Goal: Information Seeking & Learning: Learn about a topic

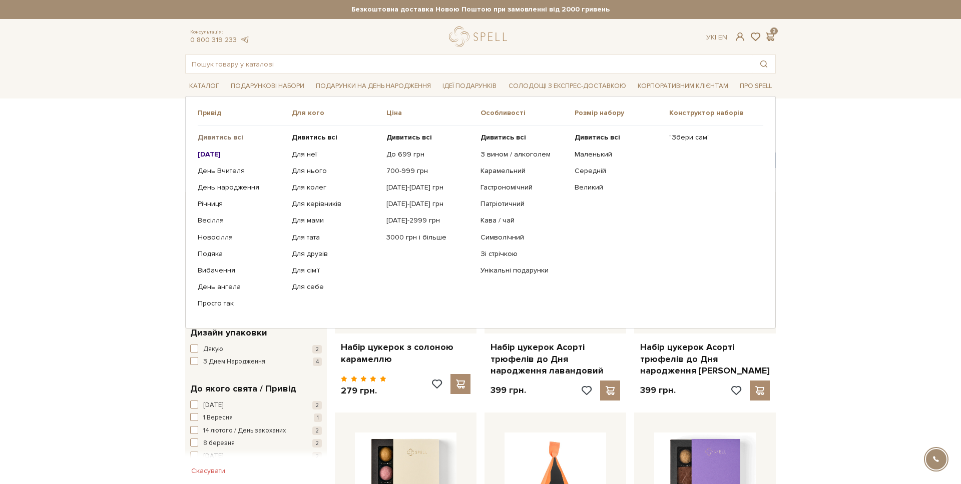
click at [219, 136] on b "Дивитись всі" at bounding box center [221, 137] width 46 height 9
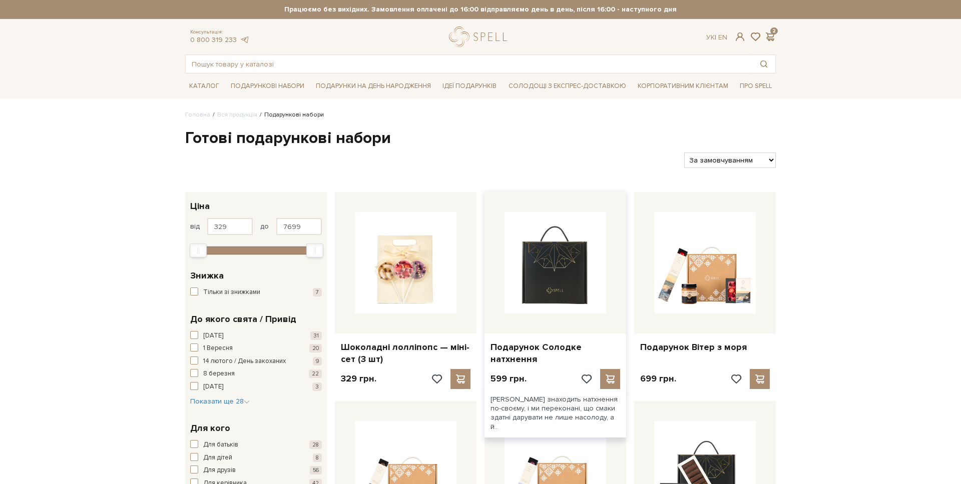
click at [526, 267] on img at bounding box center [555, 263] width 102 height 102
click at [533, 319] on div at bounding box center [555, 263] width 142 height 142
click at [568, 293] on img at bounding box center [555, 263] width 102 height 102
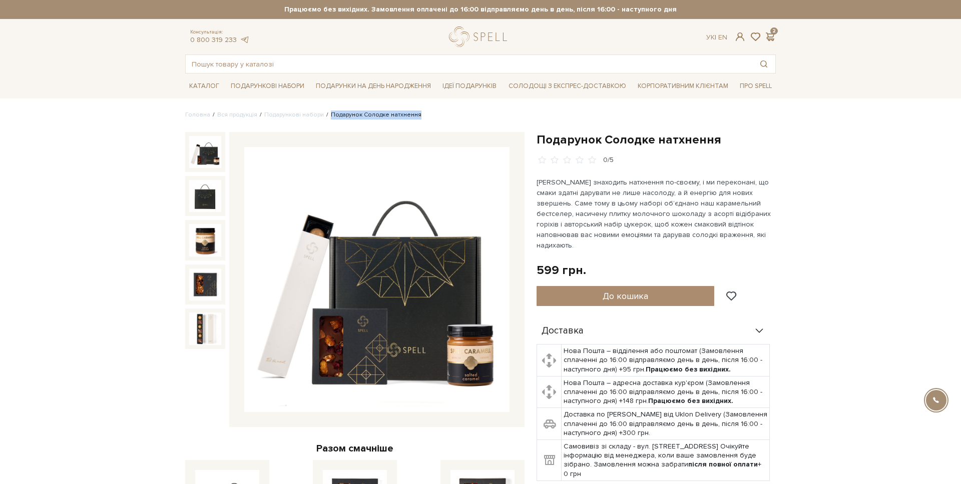
drag, startPoint x: 384, startPoint y: 116, endPoint x: 324, endPoint y: 116, distance: 60.6
click at [324, 116] on ul "Головна Вся продукція Подарункові набори Подарунок Солодке натхнення" at bounding box center [480, 115] width 591 height 9
copy li "Подарунок Солодке натхнення"
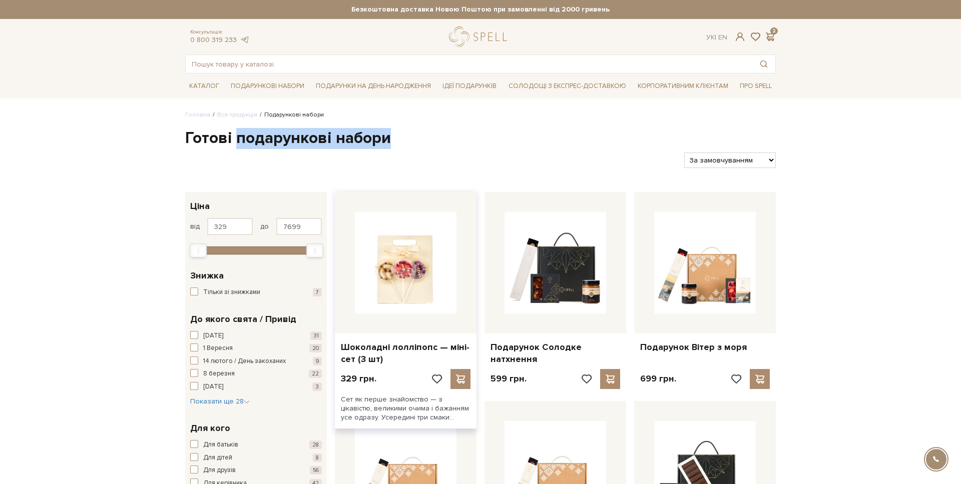
drag, startPoint x: 236, startPoint y: 139, endPoint x: 435, endPoint y: 197, distance: 207.3
click at [428, 143] on h1 "Готові подарункові набори" at bounding box center [480, 138] width 591 height 21
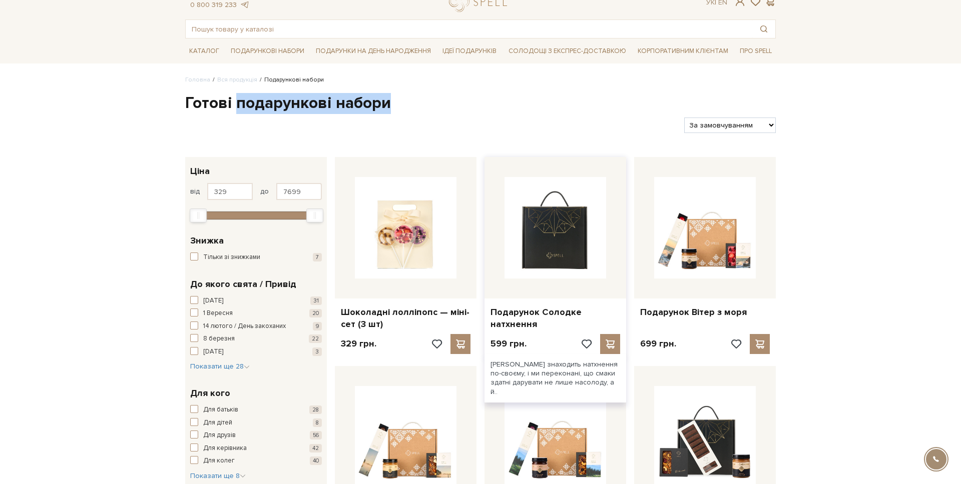
scroll to position [39, 0]
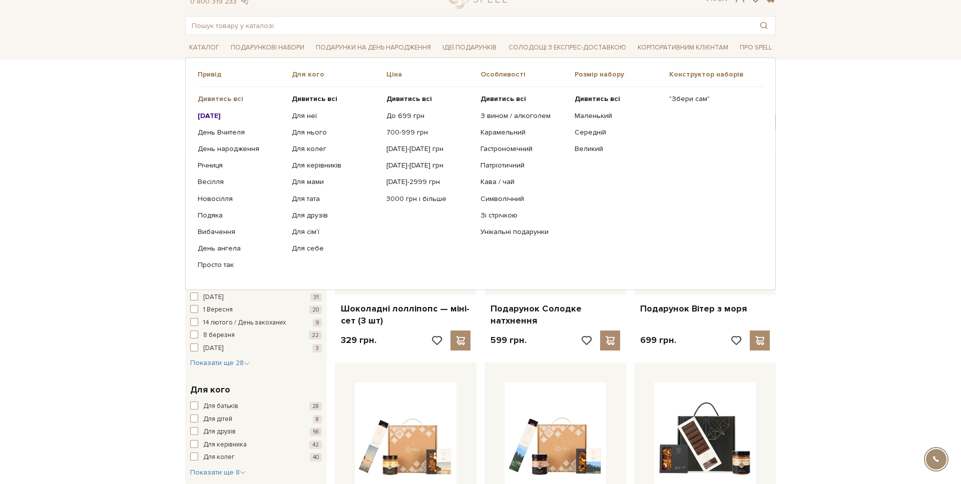
click at [211, 98] on b "Дивитись всі" at bounding box center [221, 99] width 46 height 9
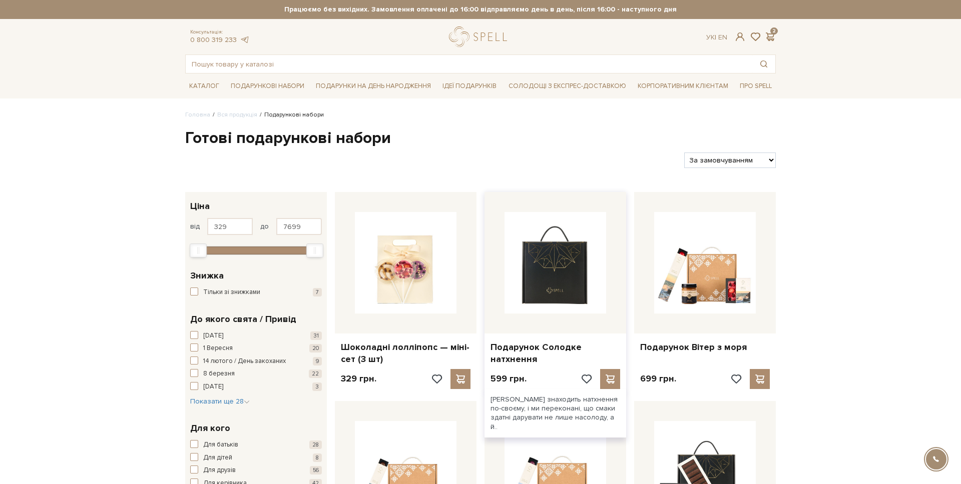
click at [510, 273] on img at bounding box center [555, 263] width 102 height 102
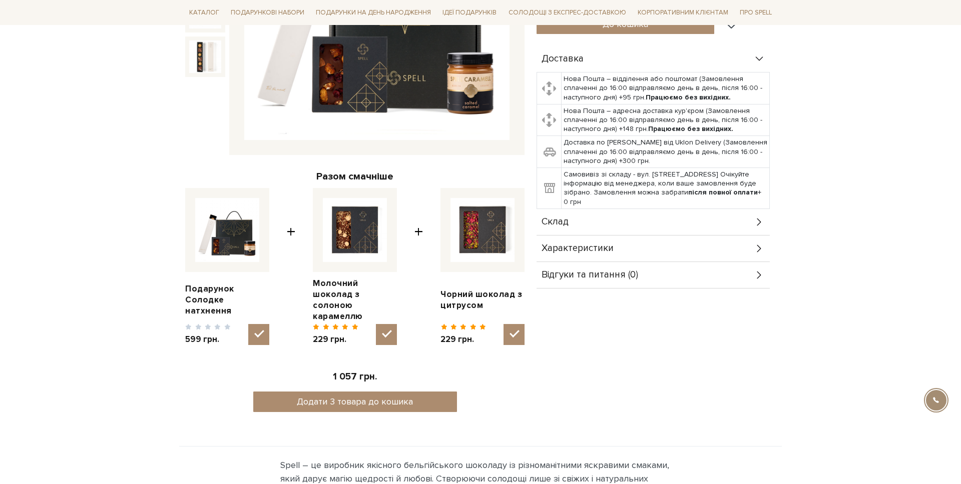
scroll to position [286, 0]
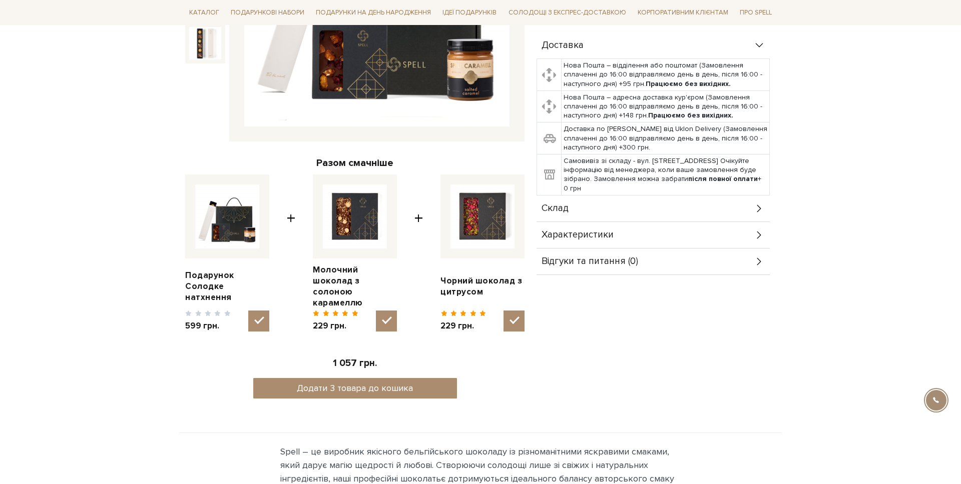
click at [554, 204] on span "Склад" at bounding box center [555, 208] width 27 height 9
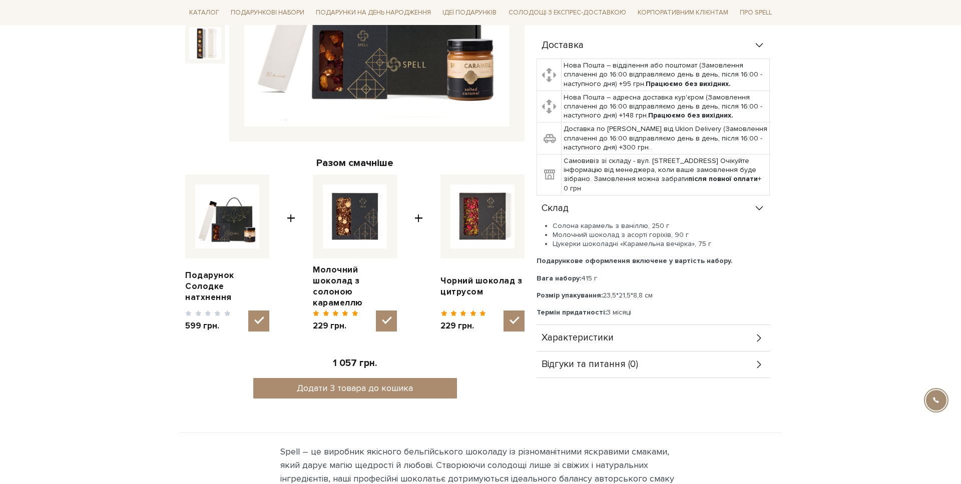
click at [558, 222] on li "Солона карамель з ваніллю, 250 г" at bounding box center [661, 226] width 217 height 9
click at [564, 231] on li "Молочний шоколад з асорті горіхів, 90 г" at bounding box center [661, 235] width 217 height 9
click at [569, 240] on li "Цукерки шоколадні «Карамельна вечірка», 75 г" at bounding box center [661, 244] width 217 height 9
drag, startPoint x: 548, startPoint y: 211, endPoint x: 733, endPoint y: 242, distance: 188.2
click at [733, 242] on div "Солона карамель з ваніллю, 250 г Молочний шоколад з асорті горіхів, 90 г Цукерк…" at bounding box center [653, 270] width 233 height 96
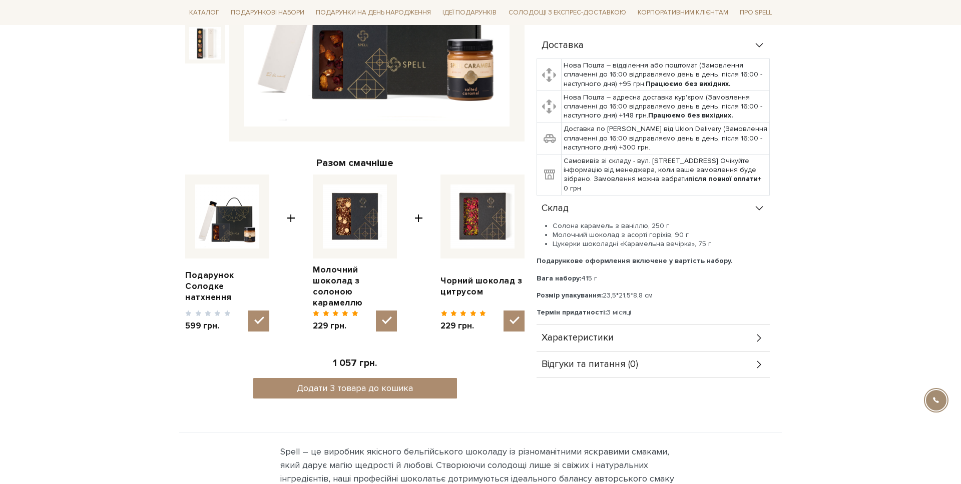
drag, startPoint x: 838, startPoint y: 250, endPoint x: 716, endPoint y: 240, distance: 123.0
drag, startPoint x: 679, startPoint y: 225, endPoint x: 554, endPoint y: 226, distance: 124.6
click at [554, 231] on li "Молочний шоколад з асорті горіхів, 90 г" at bounding box center [661, 235] width 217 height 9
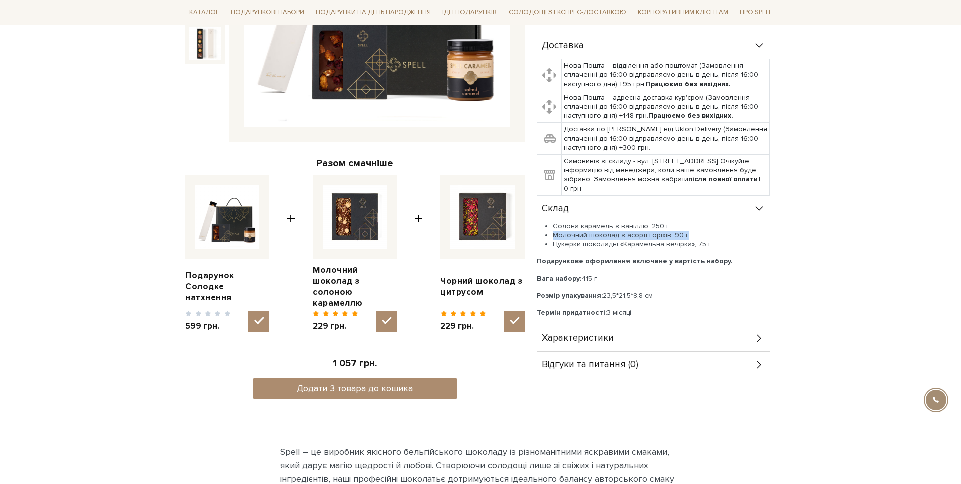
copy li "Молочний шоколад з асорті горіхів, 90 г"
drag, startPoint x: 687, startPoint y: 235, endPoint x: 555, endPoint y: 237, distance: 132.2
click at [555, 240] on li "Цукерки шоколадні «Карамельна вечірка», 75 г" at bounding box center [661, 244] width 217 height 9
copy li "Цукерки шоколадні «Карамельна вечірка»"
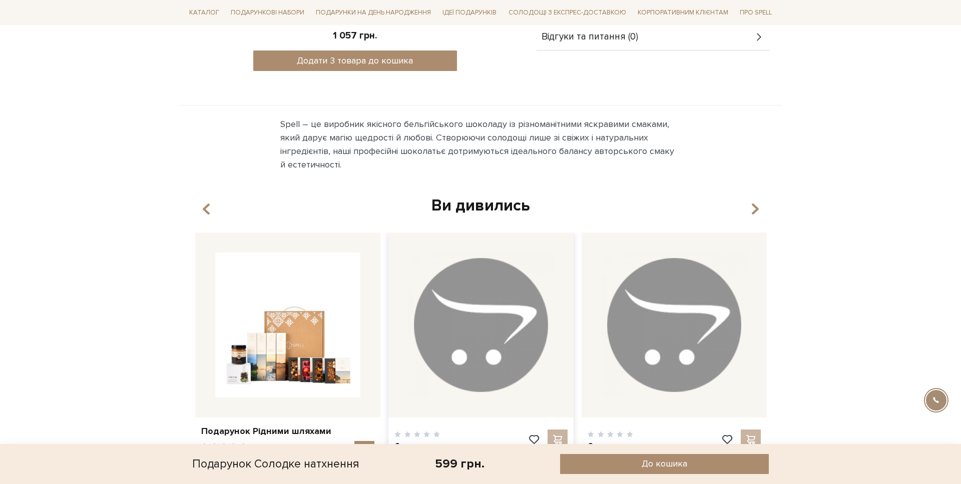
scroll to position [369, 0]
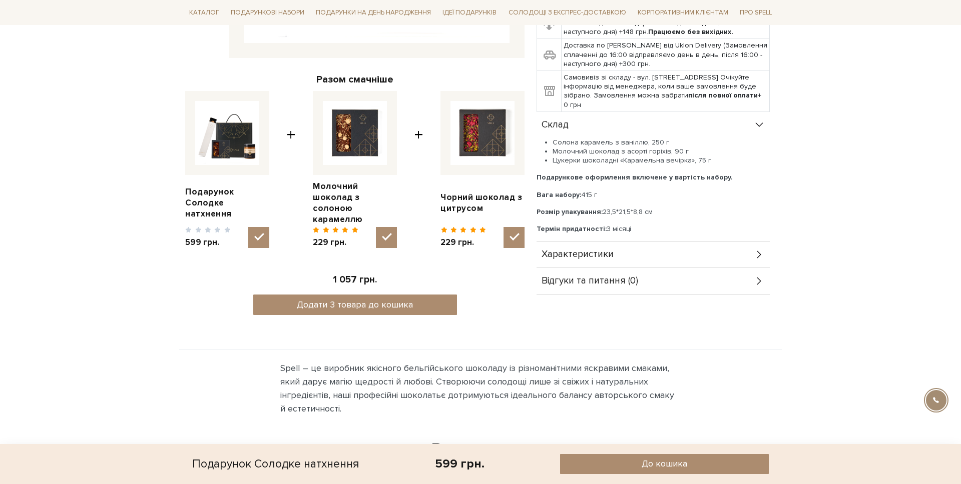
click at [570, 138] on li "Солона карамель з ваніллю, 250 г" at bounding box center [661, 142] width 217 height 9
click at [372, 134] on img at bounding box center [355, 133] width 64 height 64
click at [376, 227] on input "checkbox" at bounding box center [386, 237] width 21 height 21
checkbox input "false"
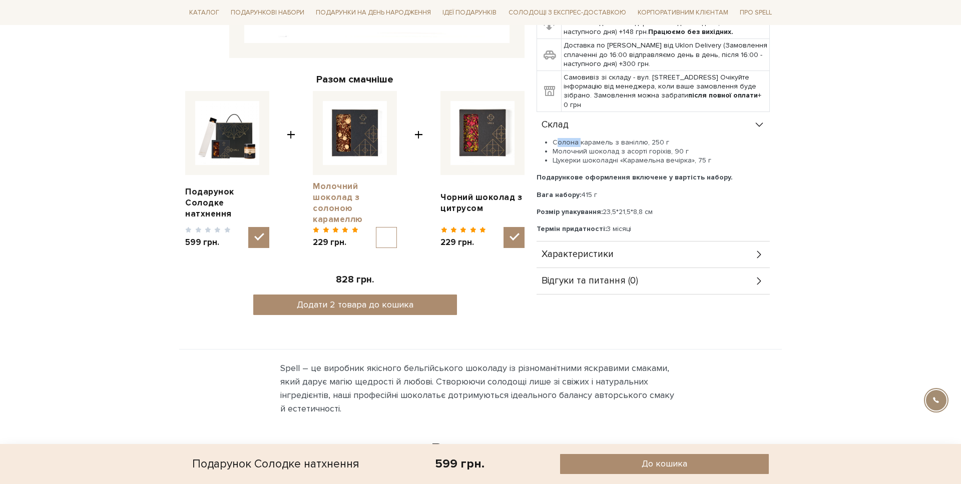
click at [342, 190] on link "Молочний шоколад з солоною карамеллю" at bounding box center [355, 203] width 84 height 44
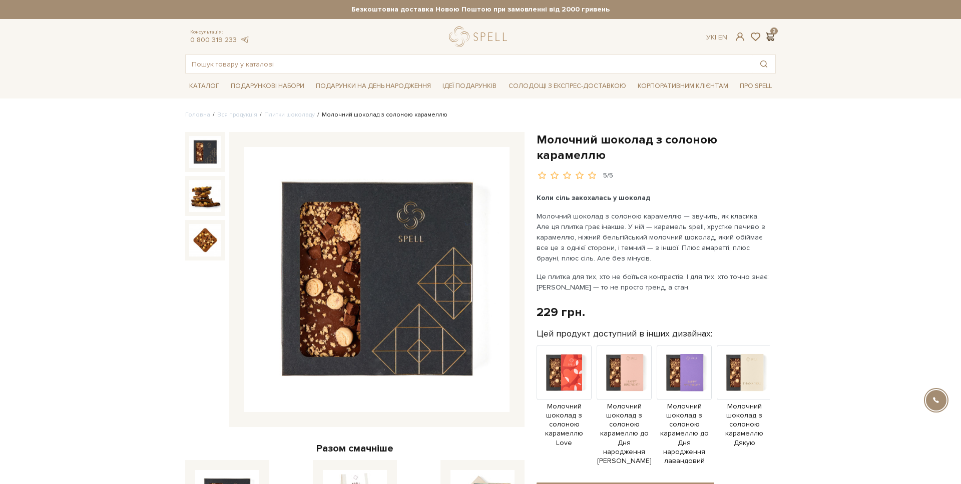
click at [772, 41] on span at bounding box center [770, 37] width 12 height 11
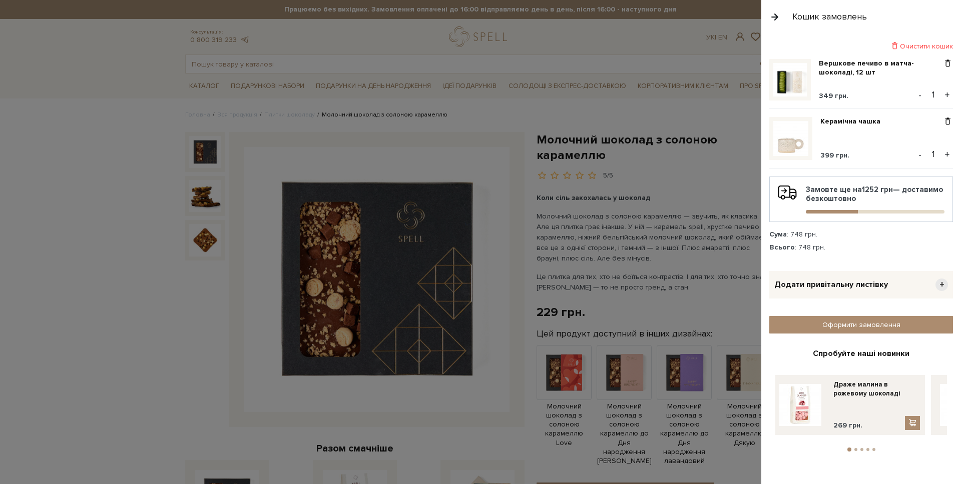
click at [856, 448] on button "2" at bounding box center [855, 449] width 3 height 3
click at [860, 448] on li "3" at bounding box center [862, 449] width 6 height 3
click at [865, 448] on li "4" at bounding box center [868, 449] width 6 height 3
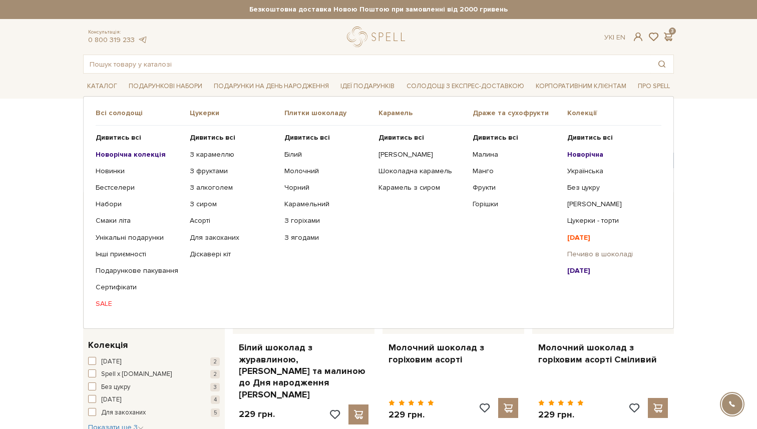
click at [586, 251] on link "Печиво в шоколаді" at bounding box center [610, 254] width 87 height 9
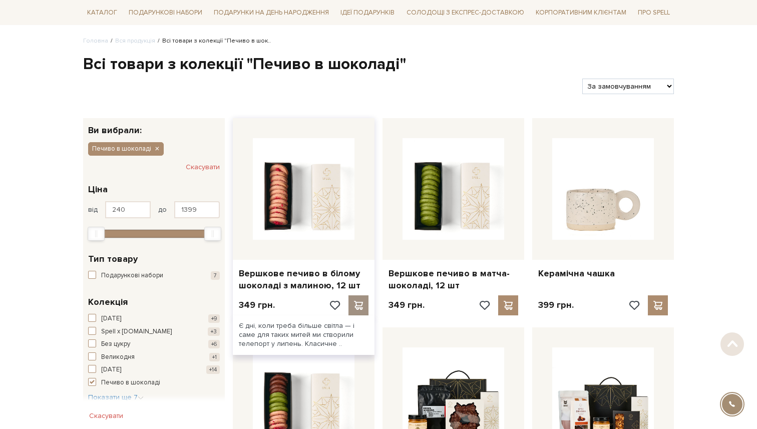
scroll to position [76, 0]
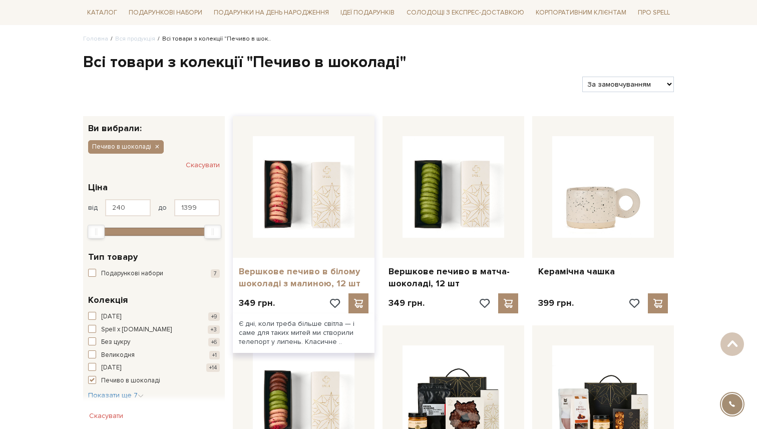
click at [335, 280] on link "Вершкове печиво в білому шоколаді з малиною, 12 шт" at bounding box center [304, 278] width 130 height 24
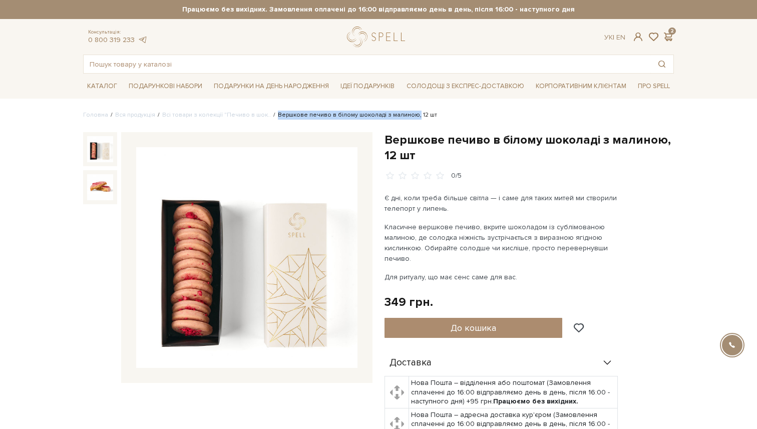
drag, startPoint x: 402, startPoint y: 116, endPoint x: 267, endPoint y: 117, distance: 134.6
click at [271, 117] on li "Вершкове печиво в білому шоколаді з малиною, 12 шт" at bounding box center [354, 115] width 166 height 9
copy li "Вершкове печиво в білому шоколаді з малиною,"
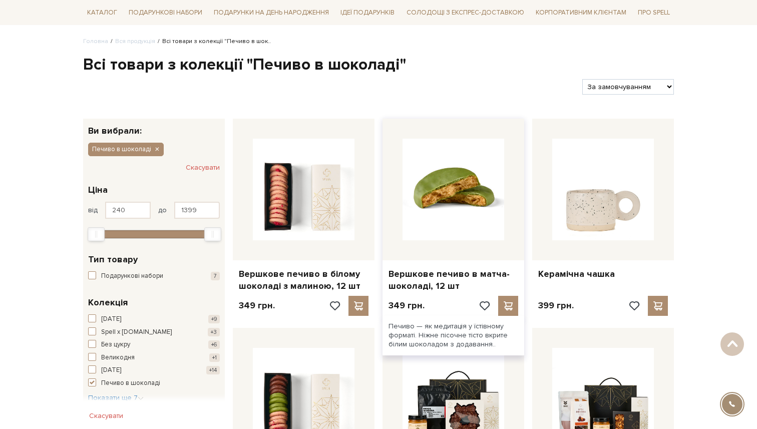
click at [428, 169] on img at bounding box center [453, 190] width 102 height 102
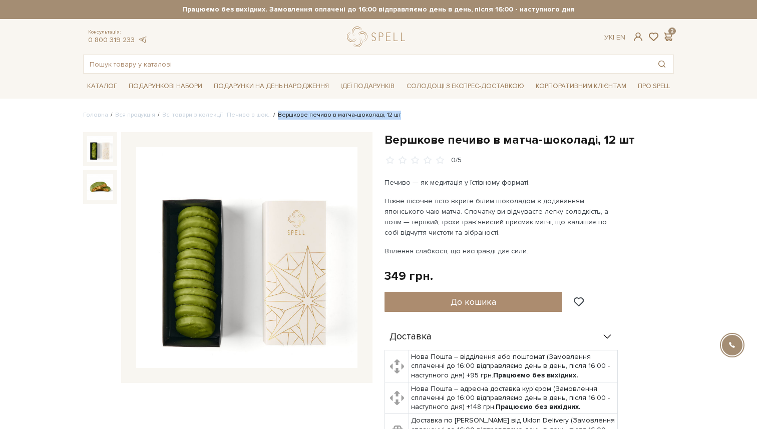
drag, startPoint x: 381, startPoint y: 115, endPoint x: 647, endPoint y: 145, distance: 267.9
click at [268, 118] on ul "Головна Вся продукція Всі товари з колекції "Печиво в шок.. Вершкове печиво в м…" at bounding box center [378, 115] width 591 height 9
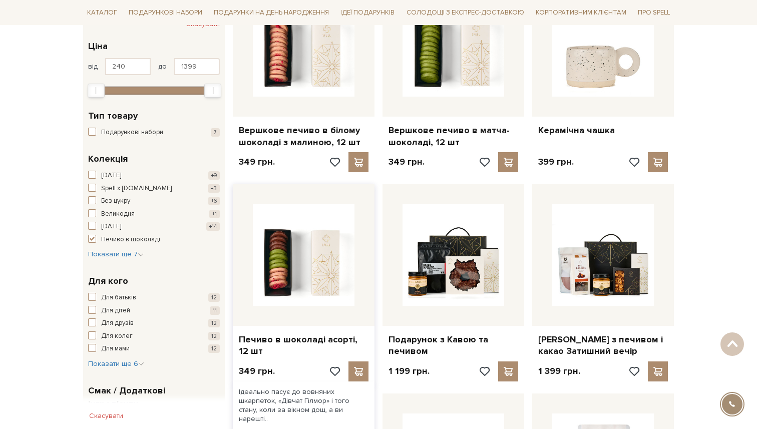
scroll to position [267, 0]
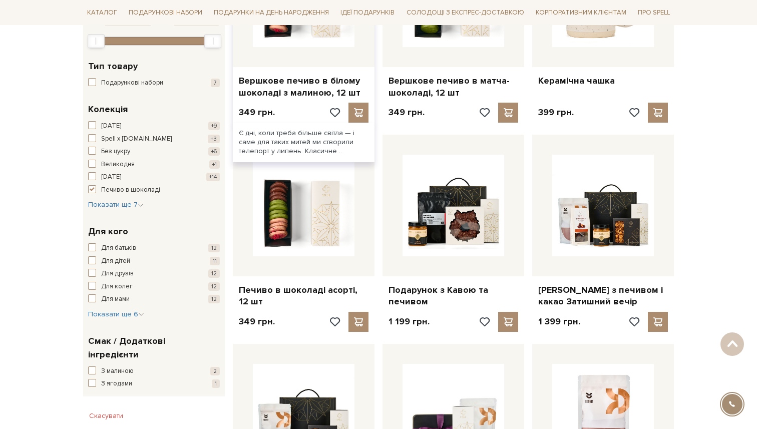
drag, startPoint x: 326, startPoint y: 199, endPoint x: 247, endPoint y: 115, distance: 115.8
click at [326, 200] on img at bounding box center [304, 206] width 102 height 102
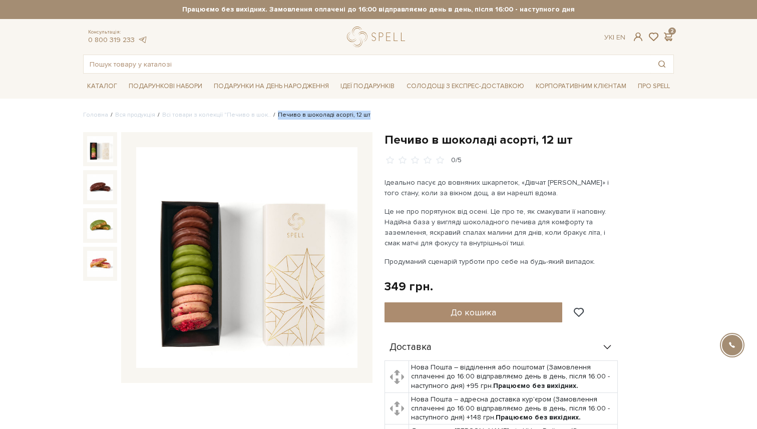
drag, startPoint x: 370, startPoint y: 116, endPoint x: 264, endPoint y: 115, distance: 105.6
click at [264, 115] on ul "Головна Вся продукція Всі товари з колекції "Печиво в шок.. Печиво в шоколаді а…" at bounding box center [378, 115] width 591 height 9
copy li "Печиво в шоколаді асорті, 12 шт"
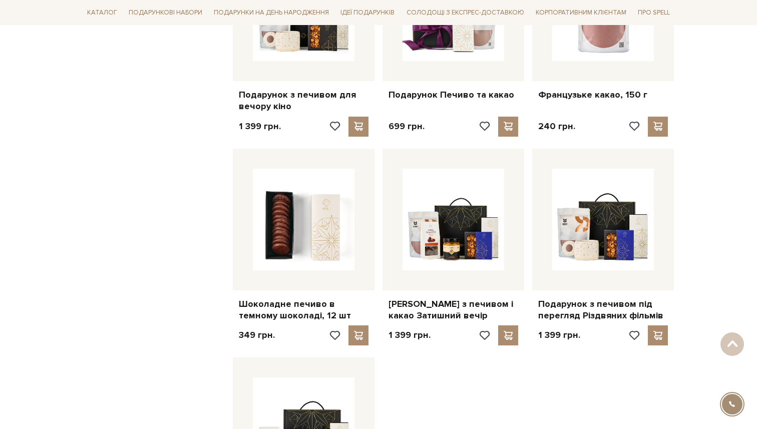
scroll to position [672, 0]
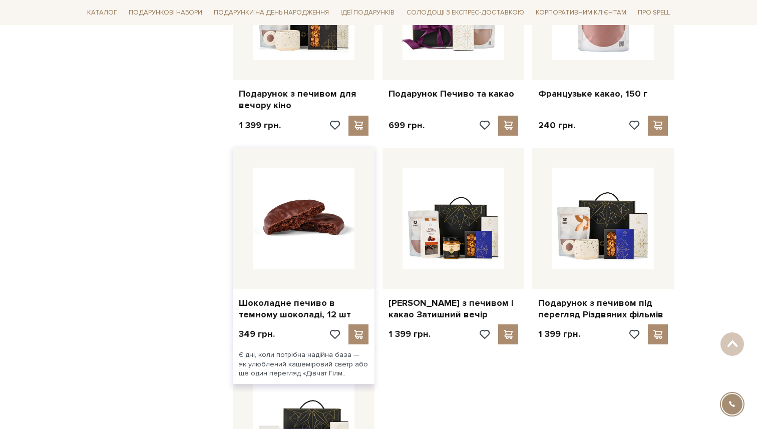
click at [329, 242] on img at bounding box center [304, 219] width 102 height 102
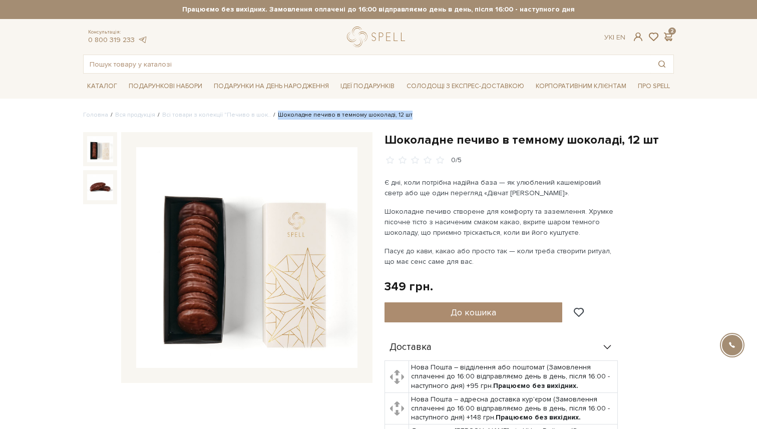
drag, startPoint x: 365, startPoint y: 113, endPoint x: 269, endPoint y: 116, distance: 96.1
click at [269, 116] on ul "Головна Вся продукція Всі товари з колекції "Печиво в шок.. Шоколадне печиво в …" at bounding box center [378, 115] width 591 height 9
copy li "Шоколадне печиво в темному шоколаді, 12 шт"
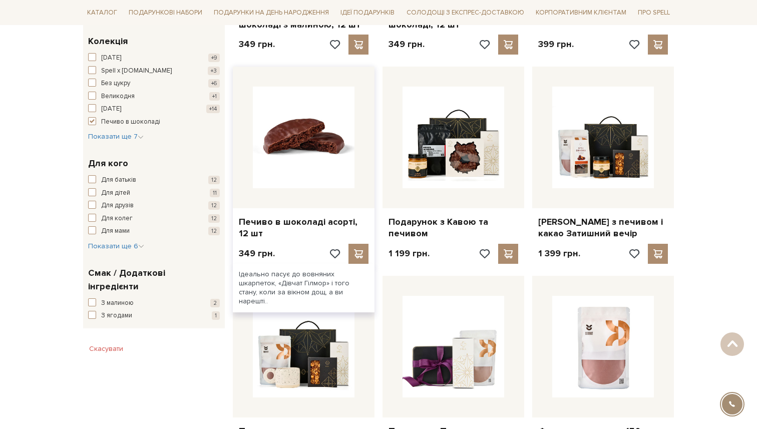
scroll to position [330, 0]
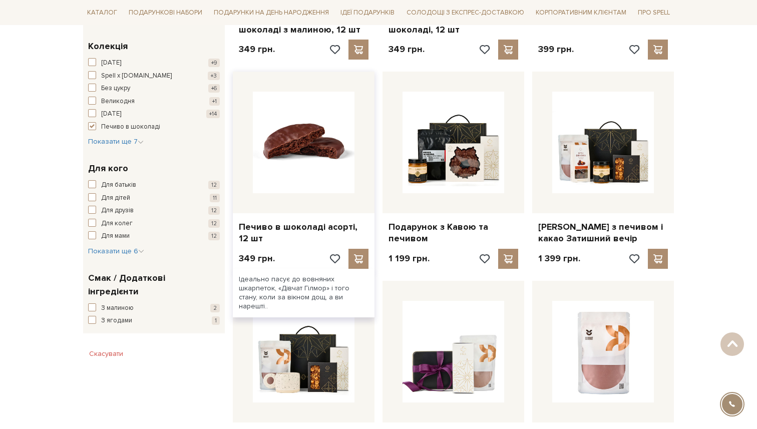
click at [296, 147] on img at bounding box center [304, 143] width 102 height 102
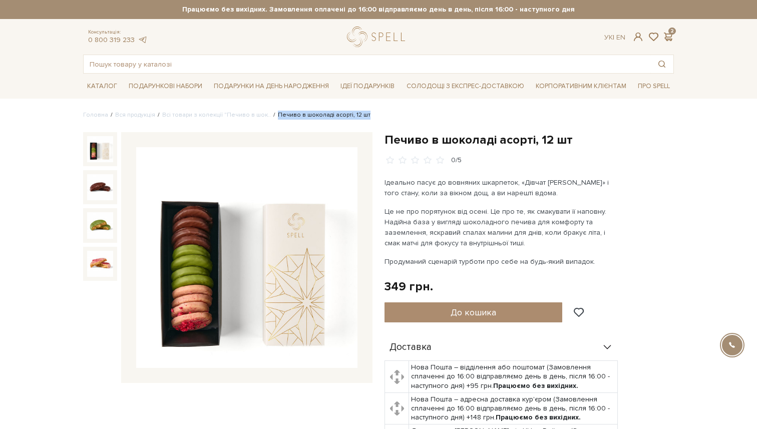
drag, startPoint x: 369, startPoint y: 119, endPoint x: 260, endPoint y: 118, distance: 108.6
click at [260, 118] on ul "Головна Вся продукція Всі товари з колекції "Печиво в шок.. Печиво в шоколаді а…" at bounding box center [378, 115] width 591 height 9
copy li "Печиво в шоколаді асорті, 12 шт"
